Goal: Find specific page/section: Find specific page/section

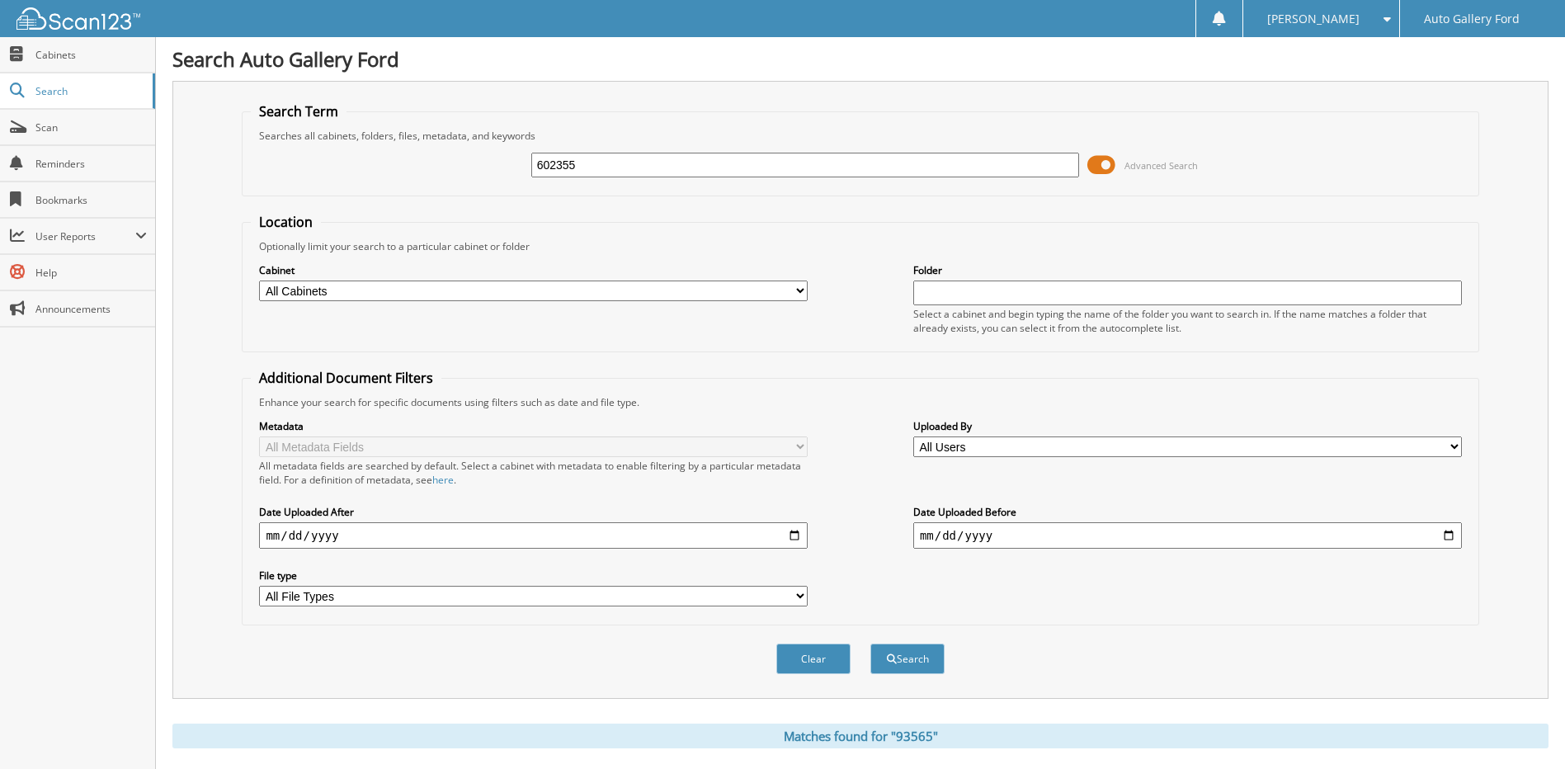
type input "602355"
click at [871, 644] on button "Search" at bounding box center [908, 659] width 74 height 31
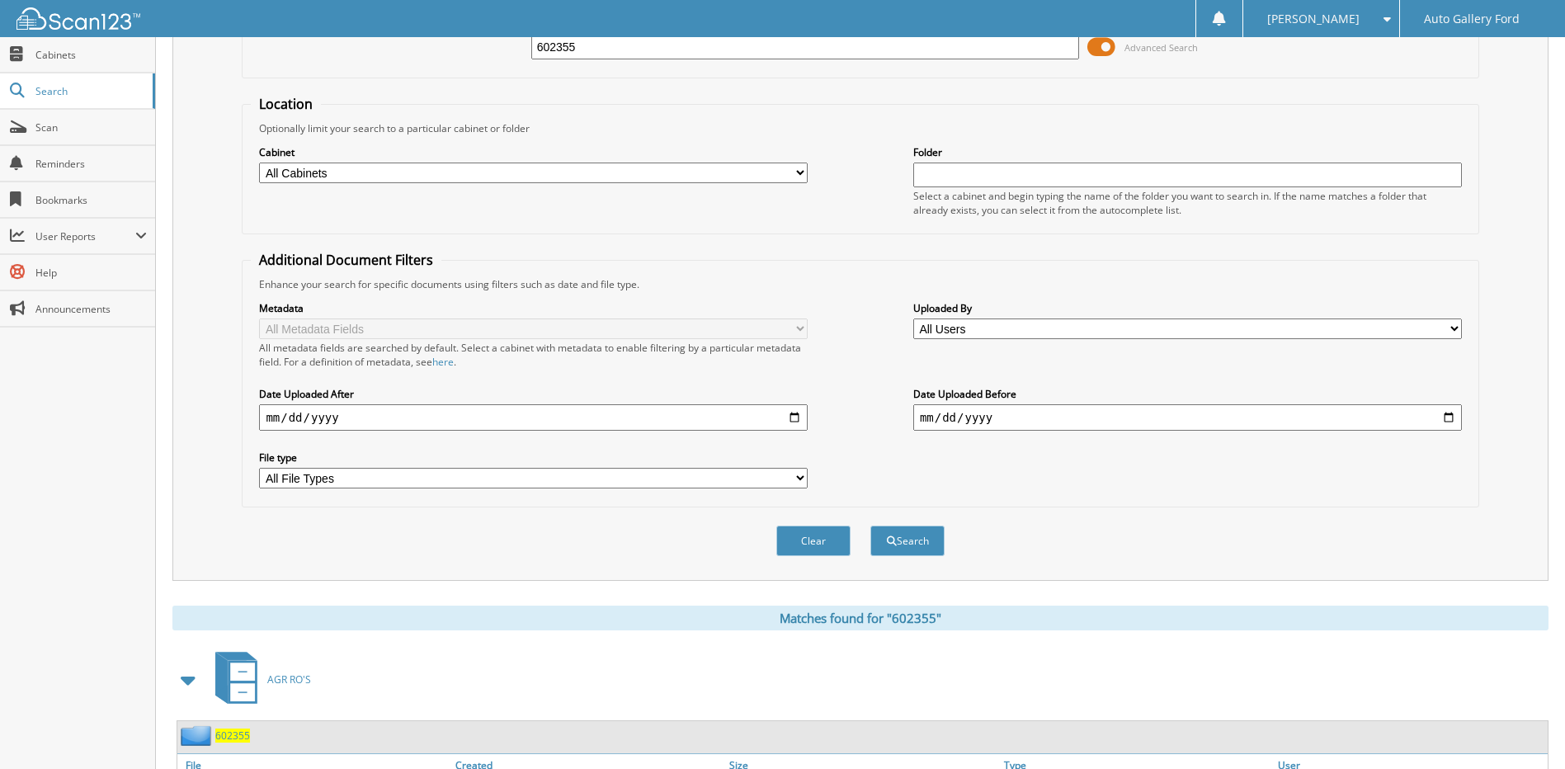
scroll to position [245, 0]
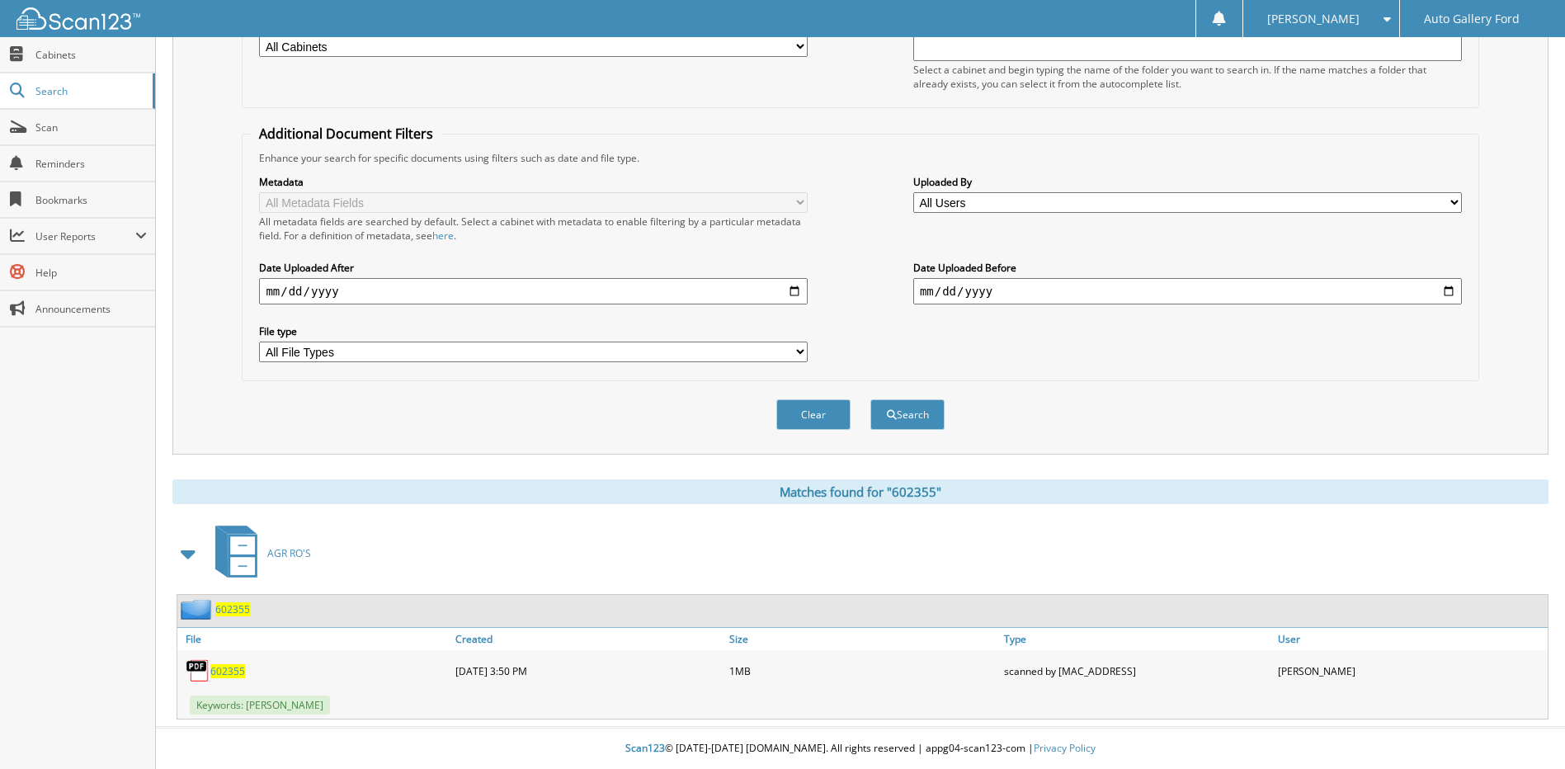
click at [230, 669] on span "602355" at bounding box center [227, 671] width 35 height 14
